Goal: Information Seeking & Learning: Learn about a topic

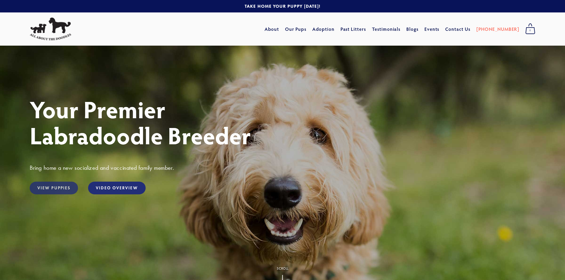
click at [52, 186] on link "View Puppies" at bounding box center [54, 188] width 48 height 13
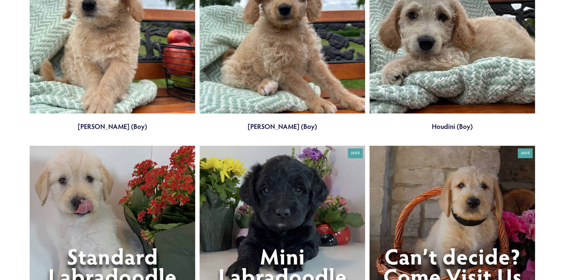
scroll to position [741, 0]
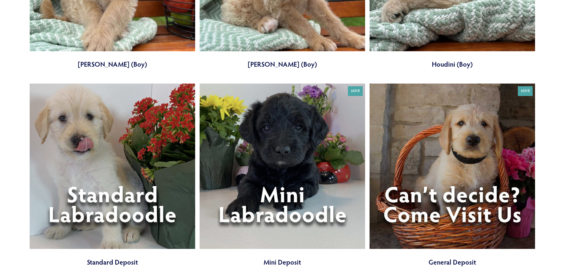
click at [442, 180] on link at bounding box center [452, 175] width 165 height 183
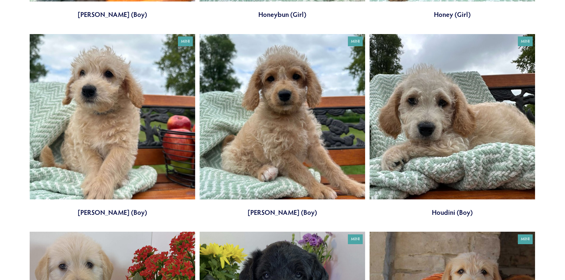
scroll to position [534, 0]
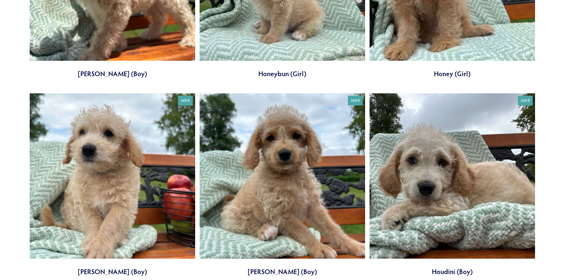
click at [122, 197] on link at bounding box center [112, 184] width 165 height 183
click at [284, 208] on link at bounding box center [282, 184] width 165 height 183
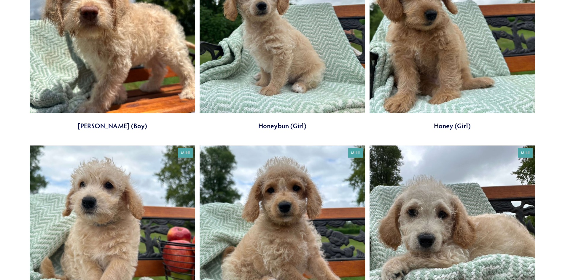
scroll to position [386, 0]
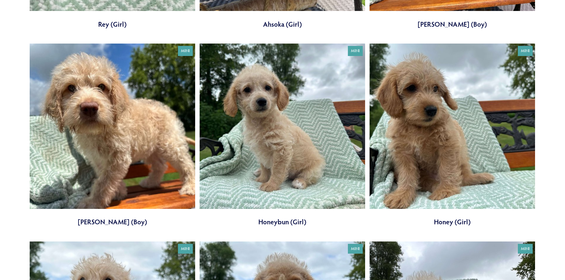
click at [137, 150] on link at bounding box center [112, 135] width 165 height 183
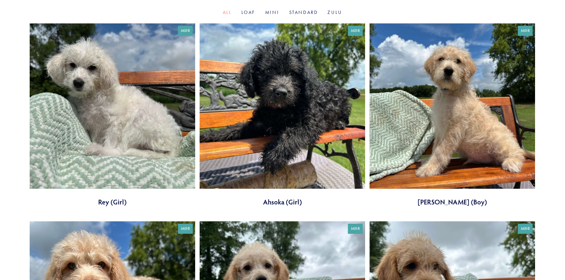
scroll to position [148, 0]
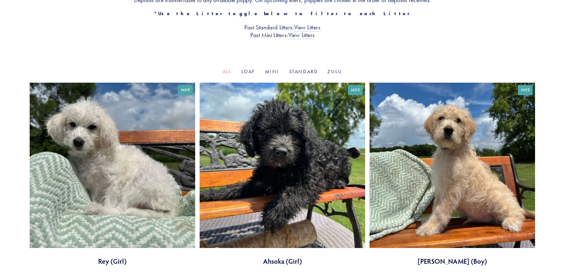
click at [259, 146] on link at bounding box center [282, 174] width 165 height 183
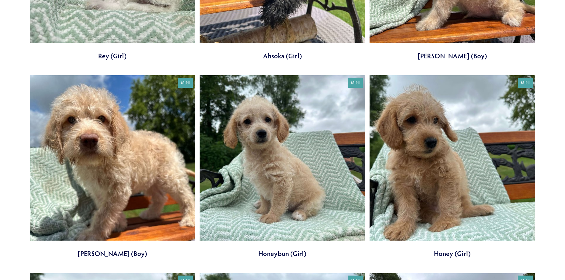
scroll to position [386, 0]
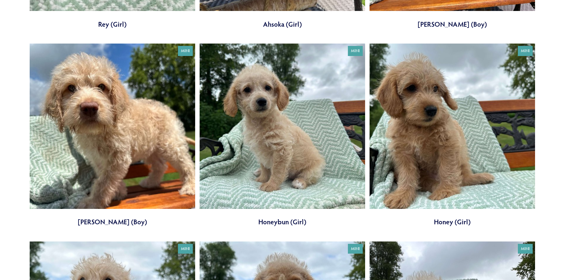
click at [287, 140] on link at bounding box center [282, 135] width 165 height 183
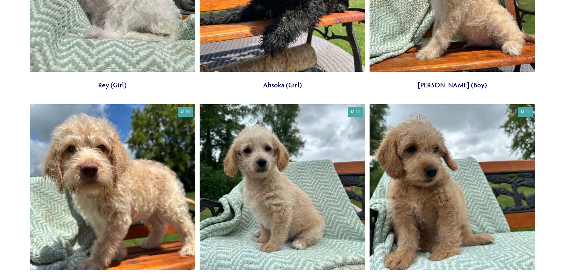
scroll to position [267, 0]
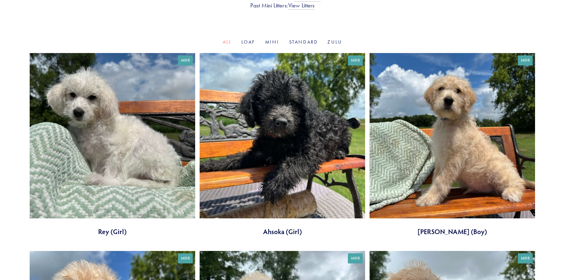
scroll to position [89, 0]
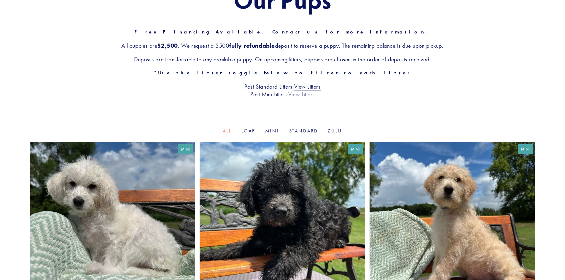
click at [296, 96] on link "View Litters" at bounding box center [301, 95] width 26 height 8
click at [319, 206] on link at bounding box center [282, 233] width 165 height 183
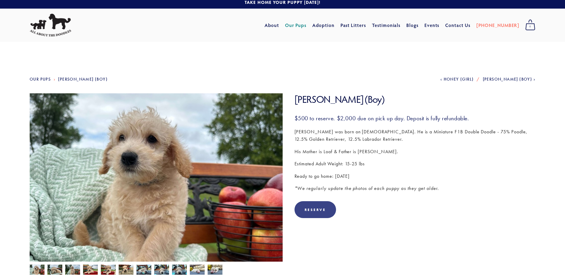
scroll to position [30, 0]
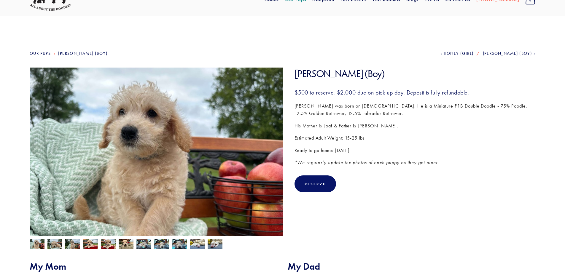
click at [55, 246] on img at bounding box center [54, 243] width 15 height 11
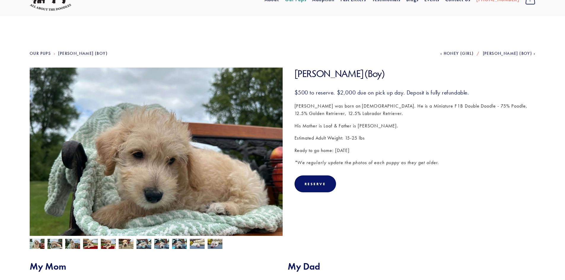
click at [90, 245] on img at bounding box center [90, 244] width 15 height 11
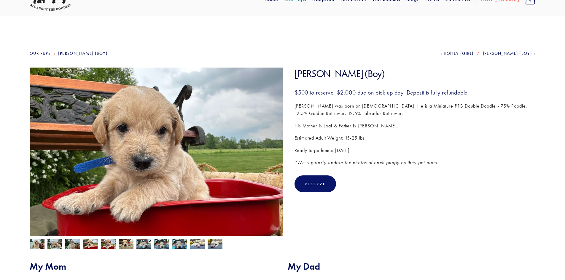
click at [118, 244] on div at bounding box center [155, 242] width 256 height 13
click at [128, 245] on img at bounding box center [126, 244] width 15 height 11
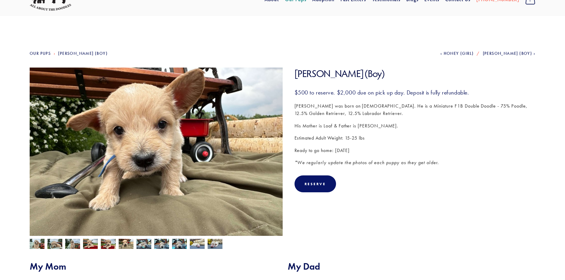
click at [147, 245] on img at bounding box center [143, 243] width 15 height 11
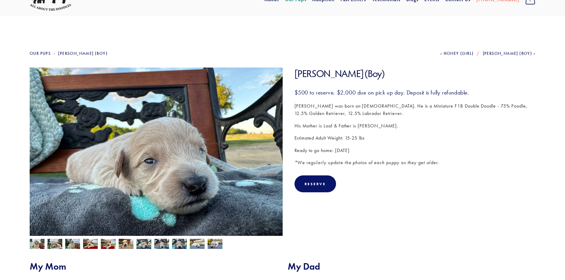
click at [167, 245] on img at bounding box center [161, 243] width 15 height 11
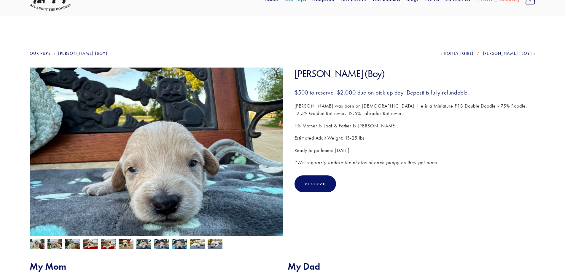
click at [184, 244] on img at bounding box center [179, 243] width 15 height 11
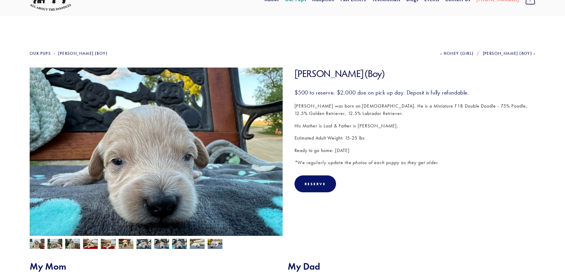
click at [200, 244] on img at bounding box center [197, 243] width 15 height 11
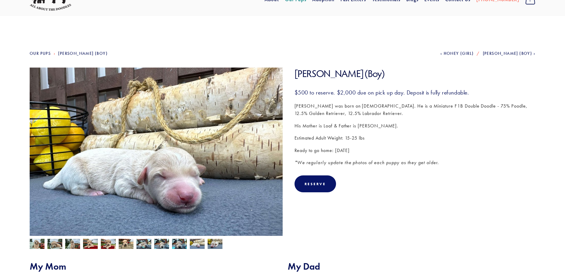
click at [210, 244] on img at bounding box center [215, 243] width 15 height 11
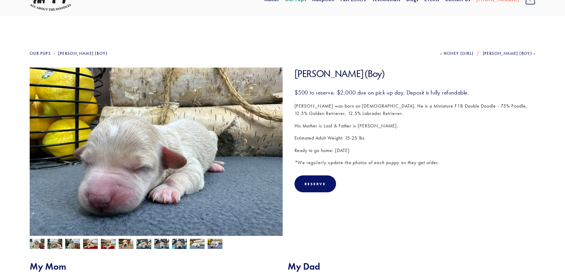
click at [42, 243] on img at bounding box center [37, 244] width 15 height 11
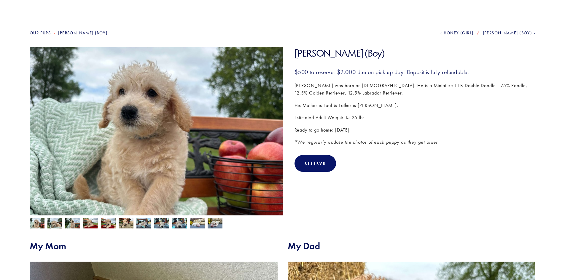
scroll to position [0, 0]
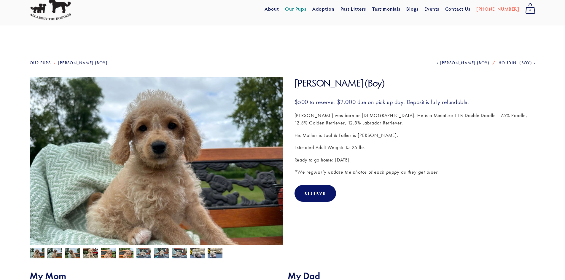
scroll to position [30, 0]
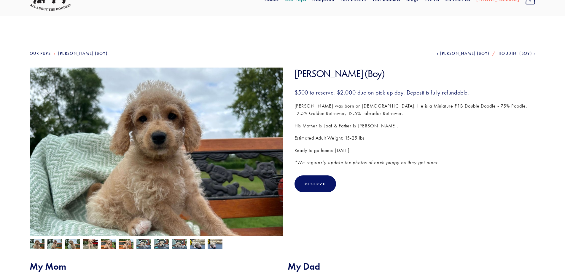
click at [54, 245] on img at bounding box center [54, 244] width 15 height 11
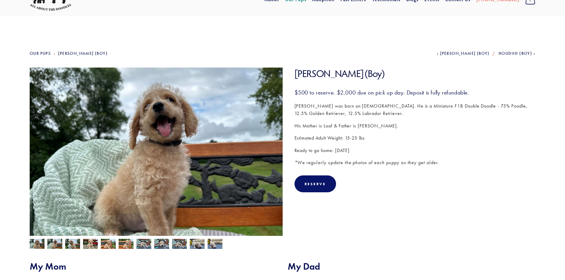
click at [70, 245] on img at bounding box center [72, 244] width 15 height 11
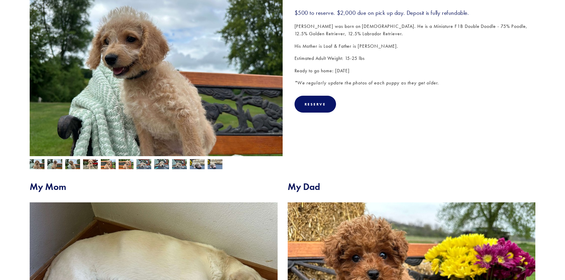
scroll to position [59, 0]
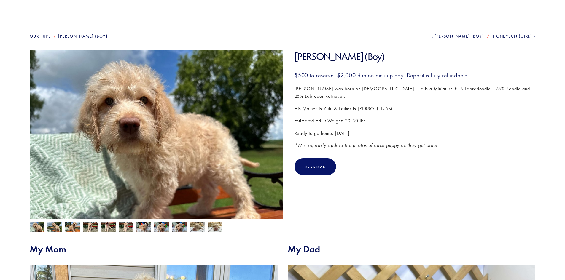
scroll to position [89, 0]
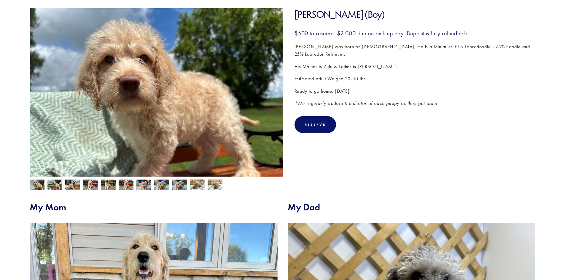
click at [55, 185] on img at bounding box center [54, 185] width 15 height 11
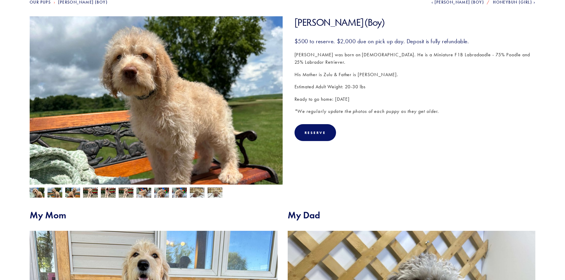
scroll to position [0, 0]
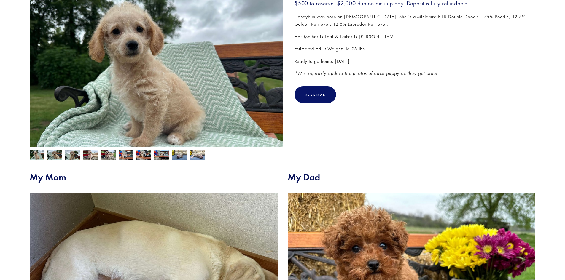
scroll to position [119, 0]
click at [113, 156] on img at bounding box center [108, 155] width 15 height 11
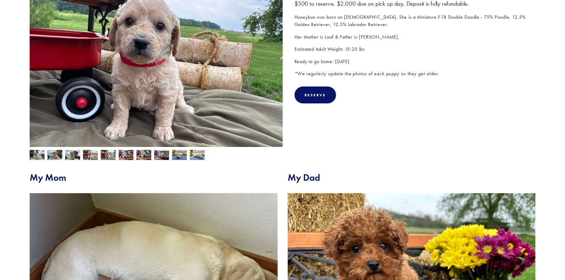
click at [95, 156] on img at bounding box center [90, 155] width 15 height 11
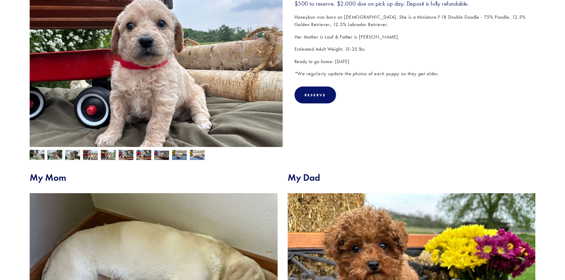
click at [84, 155] on img at bounding box center [90, 155] width 15 height 11
click at [74, 155] on img at bounding box center [72, 155] width 15 height 11
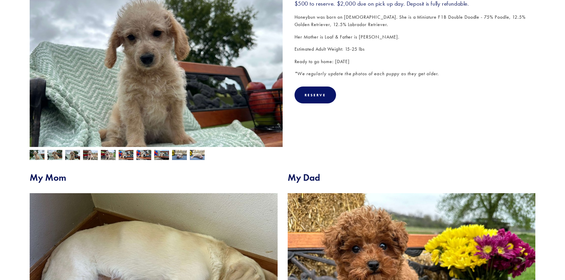
click at [64, 155] on div at bounding box center [155, 153] width 256 height 13
click at [56, 155] on img at bounding box center [54, 155] width 15 height 11
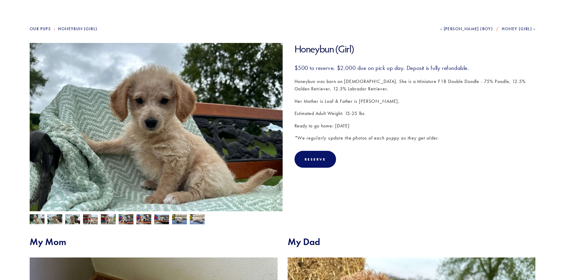
scroll to position [0, 0]
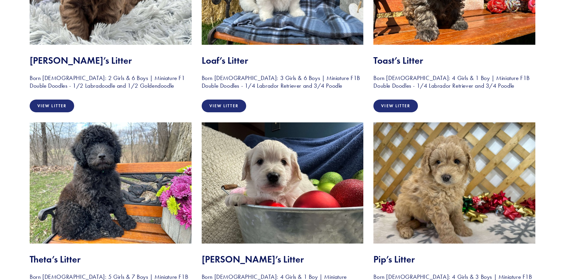
scroll to position [1068, 0]
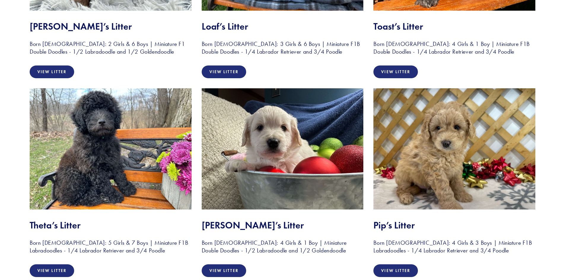
click at [109, 146] on img at bounding box center [111, 148] width 162 height 121
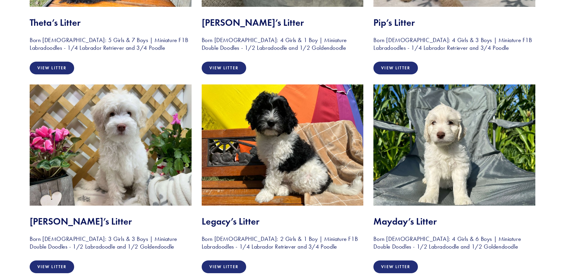
scroll to position [1305, 0]
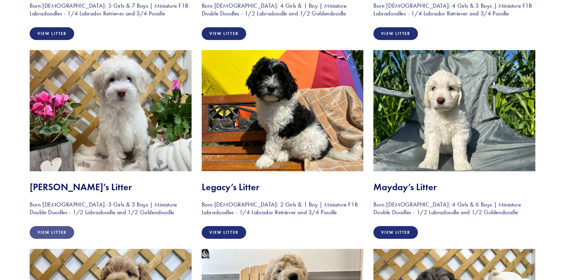
click at [65, 233] on link "View Litter" at bounding box center [52, 232] width 44 height 13
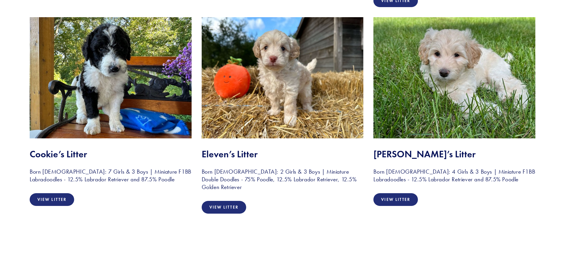
scroll to position [386, 0]
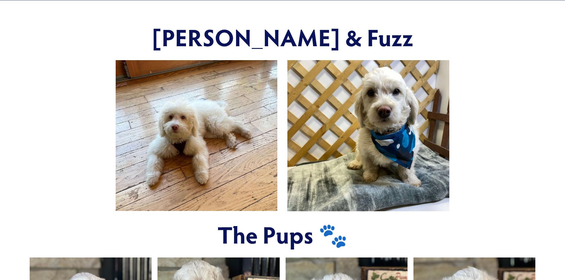
scroll to position [178, 0]
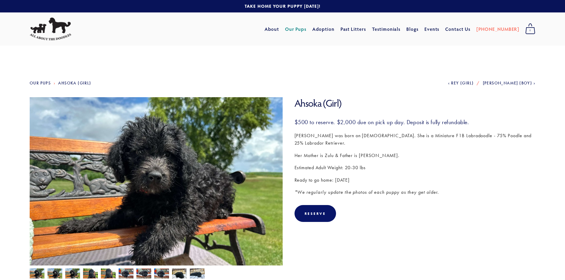
click at [77, 272] on img at bounding box center [72, 274] width 15 height 11
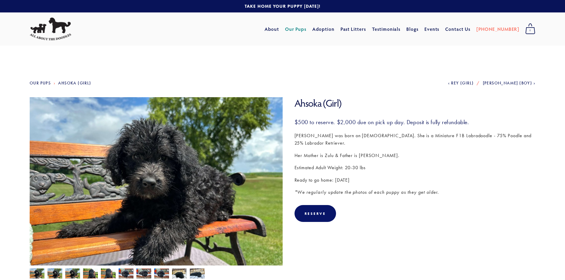
click at [93, 271] on img at bounding box center [90, 274] width 15 height 11
